Goal: Navigation & Orientation: Find specific page/section

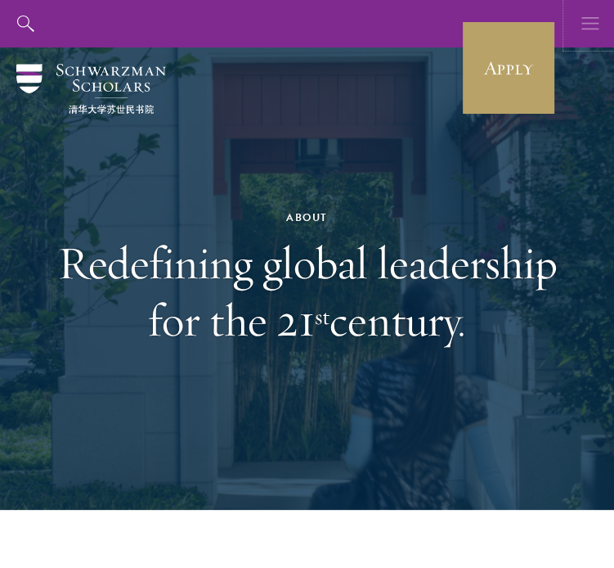
click at [582, 20] on icon "button" at bounding box center [591, 23] width 18 height 47
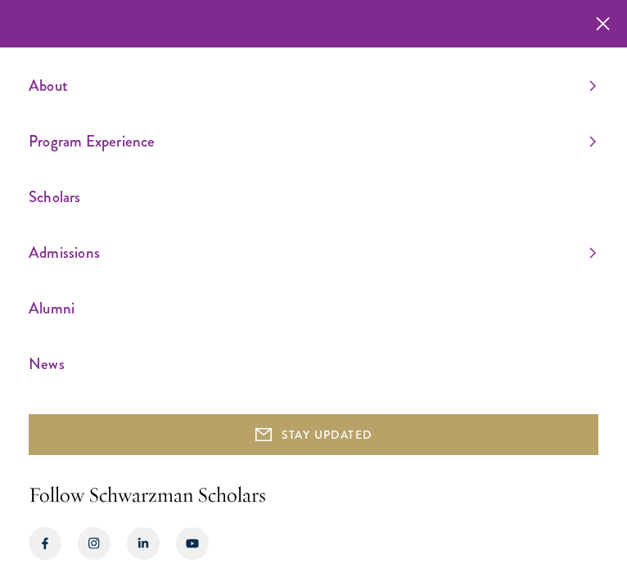
click at [585, 137] on ul "About Overview Leadership Donors Program Experience Overview Curriculum Student…" at bounding box center [313, 224] width 569 height 305
click at [578, 137] on link "Program Experience" at bounding box center [312, 141] width 567 height 27
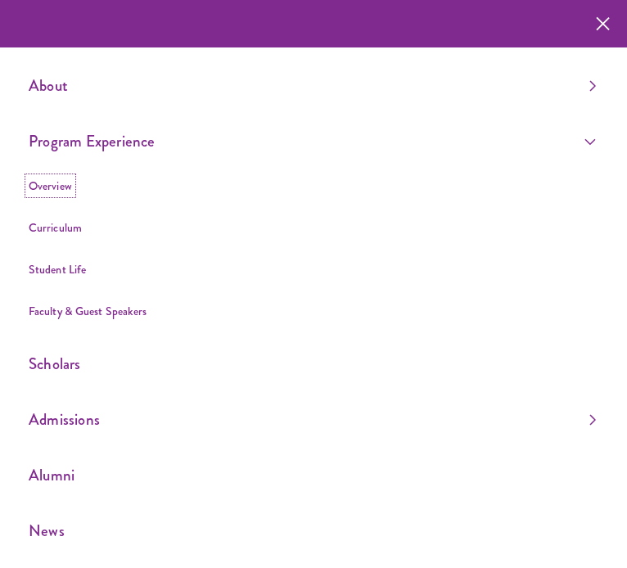
click at [47, 190] on link "Overview" at bounding box center [50, 186] width 43 height 16
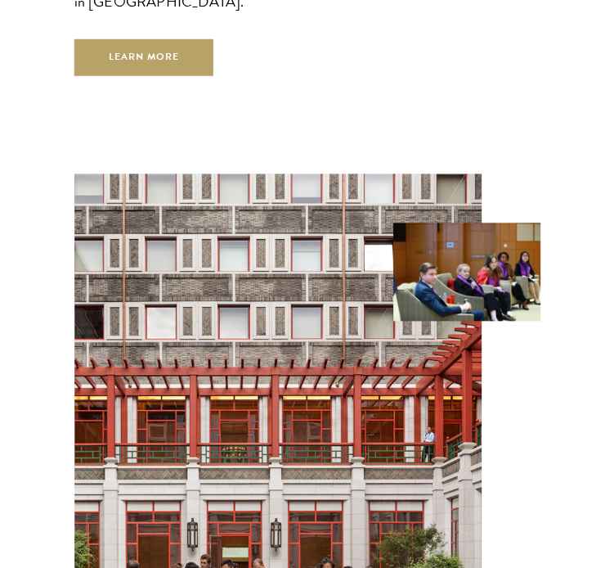
scroll to position [6879, 0]
